Goal: Navigation & Orientation: Find specific page/section

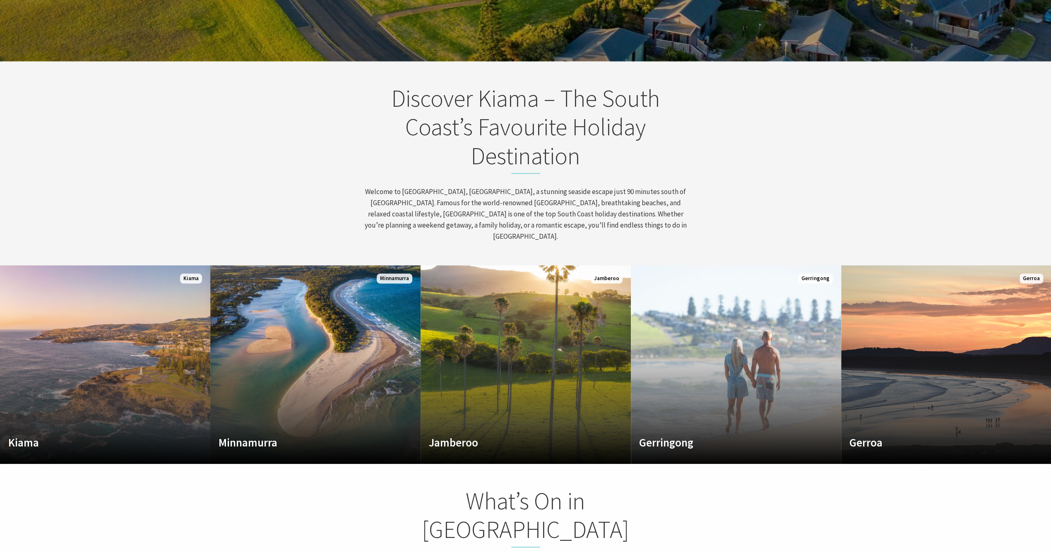
scroll to position [389, 0]
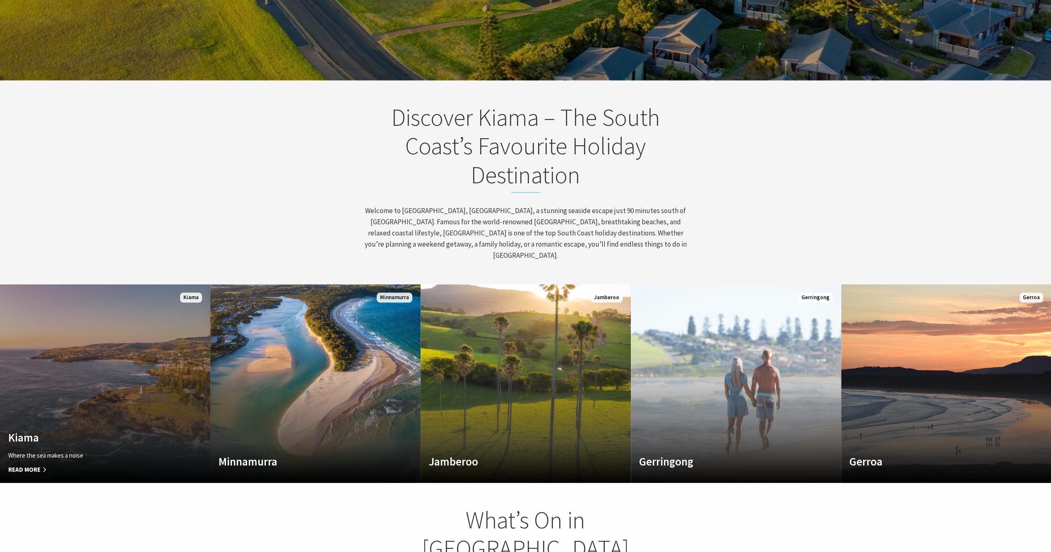
click at [39, 465] on span "Read More" at bounding box center [89, 470] width 162 height 10
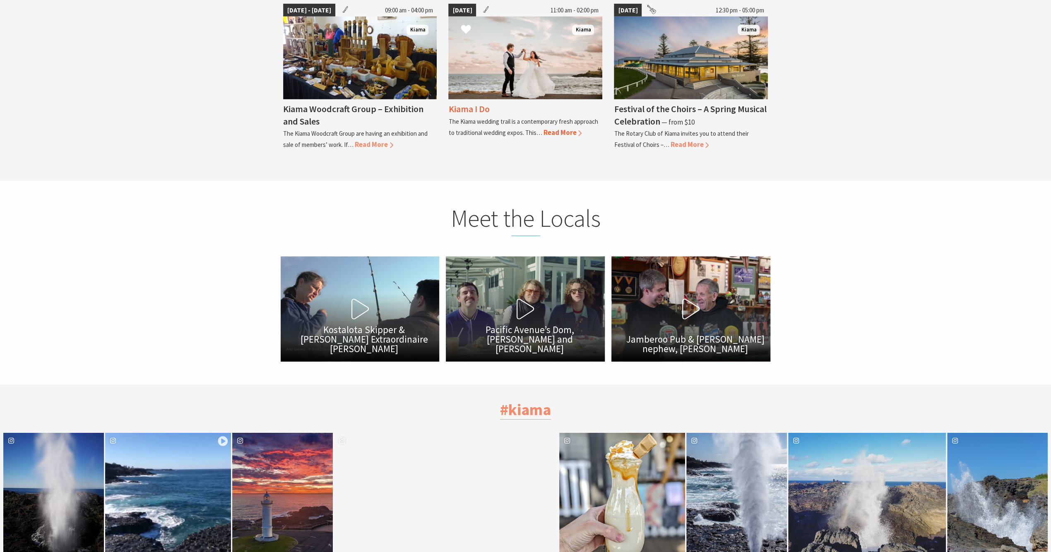
scroll to position [2401, 0]
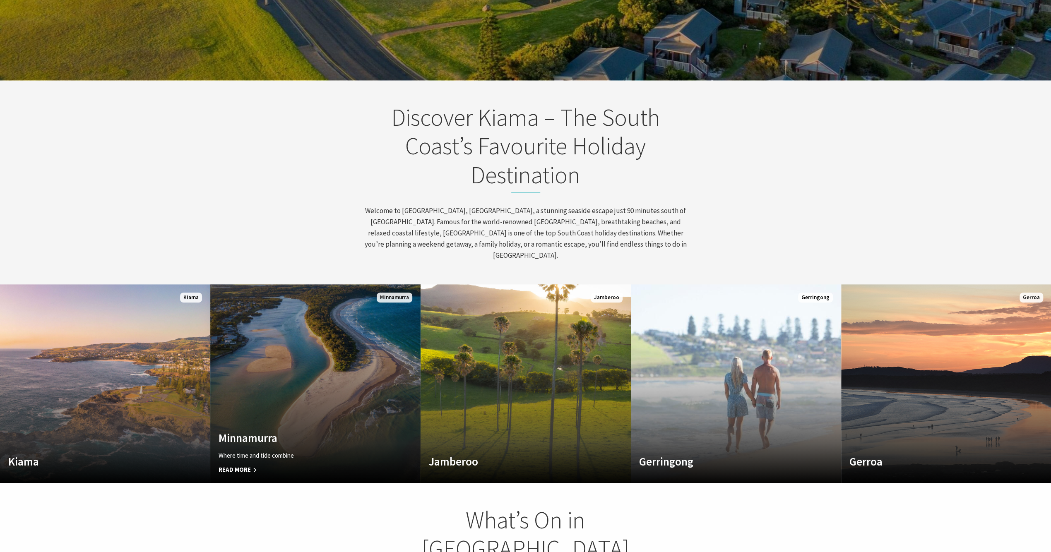
scroll to position [141, 1057]
click at [291, 368] on link "Custom Image Used Minnamurra Where time and tide combine Read More Minnamurra" at bounding box center [315, 383] width 210 height 199
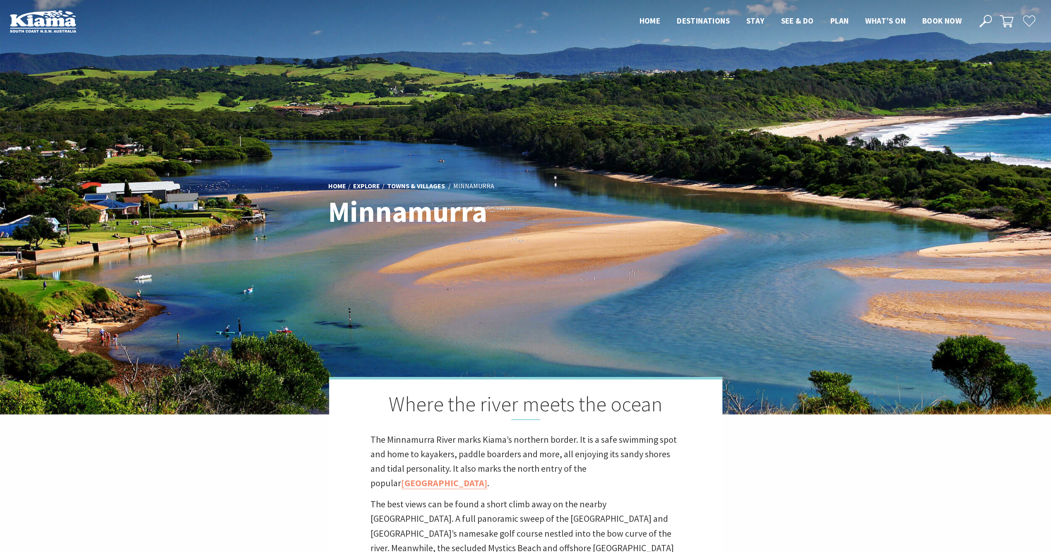
scroll to position [294, 1061]
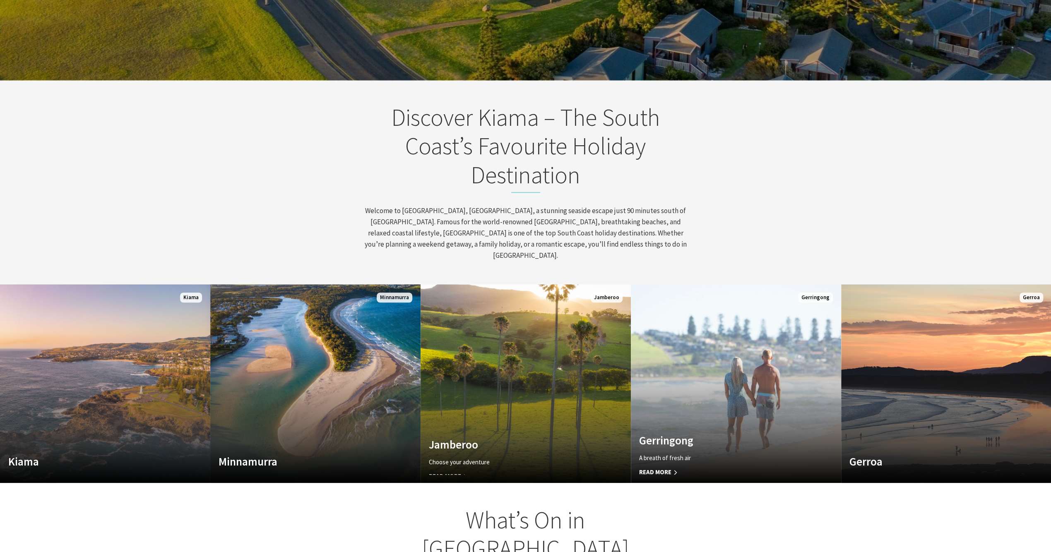
scroll to position [141, 1057]
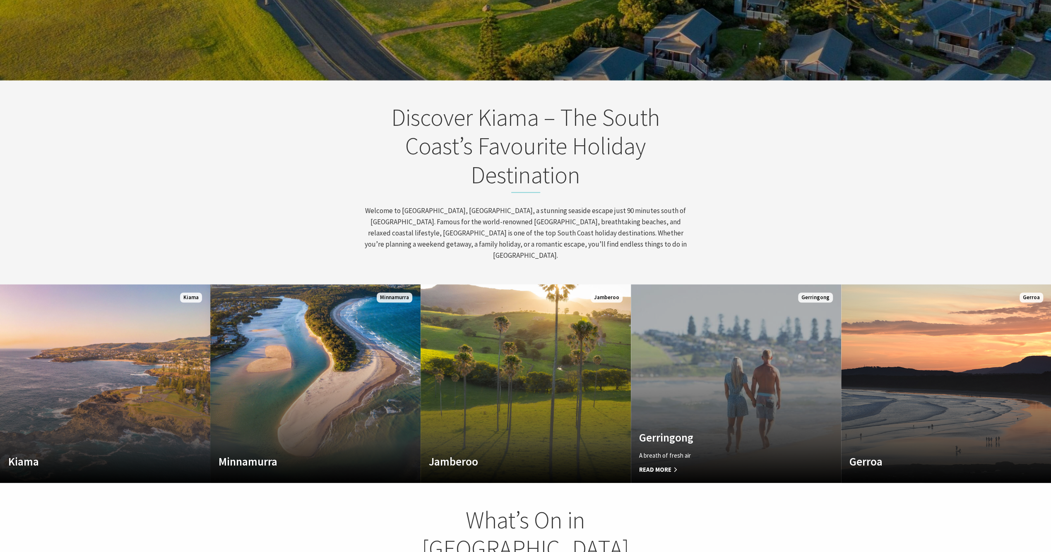
click at [664, 465] on span "Read More" at bounding box center [720, 470] width 162 height 10
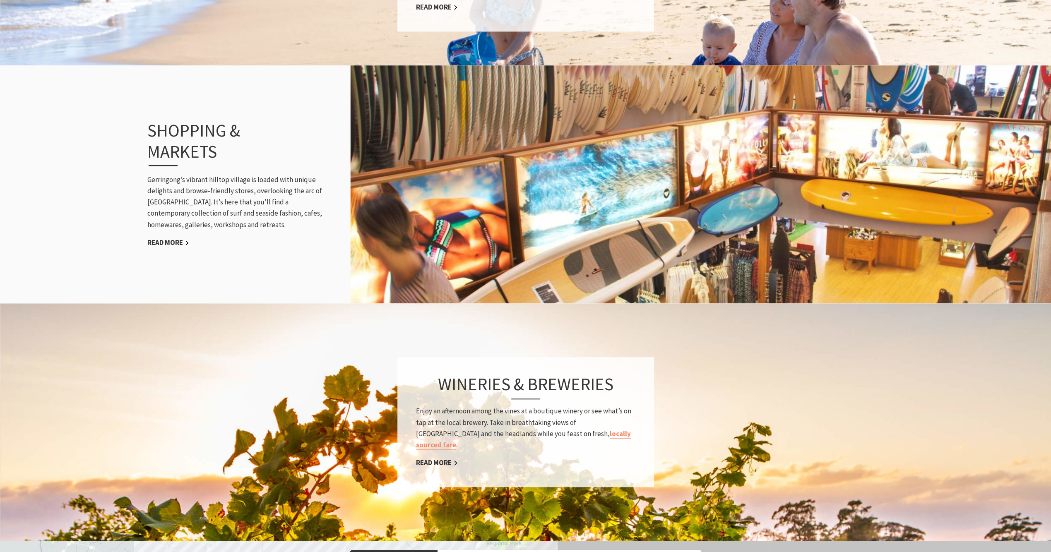
scroll to position [828, 0]
